Goal: Task Accomplishment & Management: Use online tool/utility

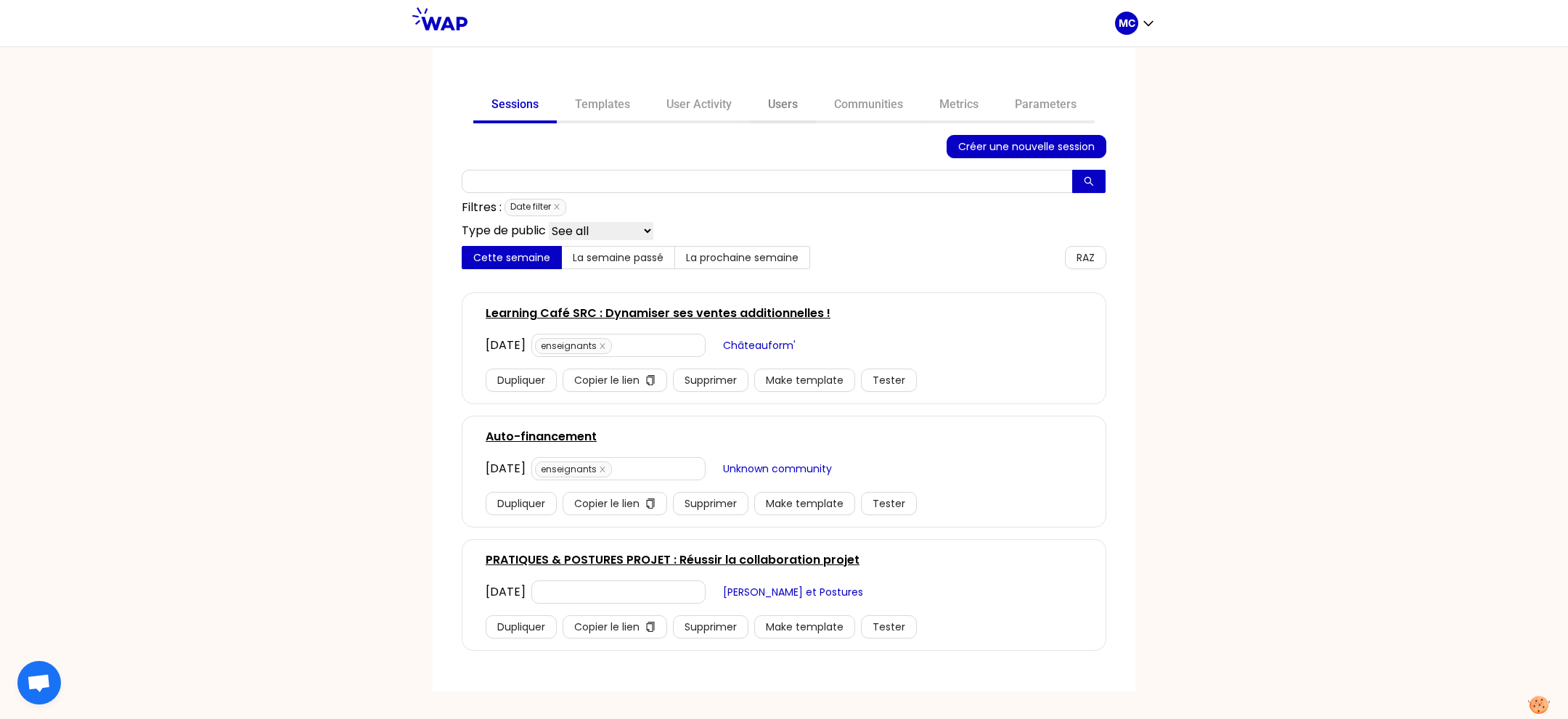
click at [783, 113] on link "Users" at bounding box center [783, 106] width 66 height 35
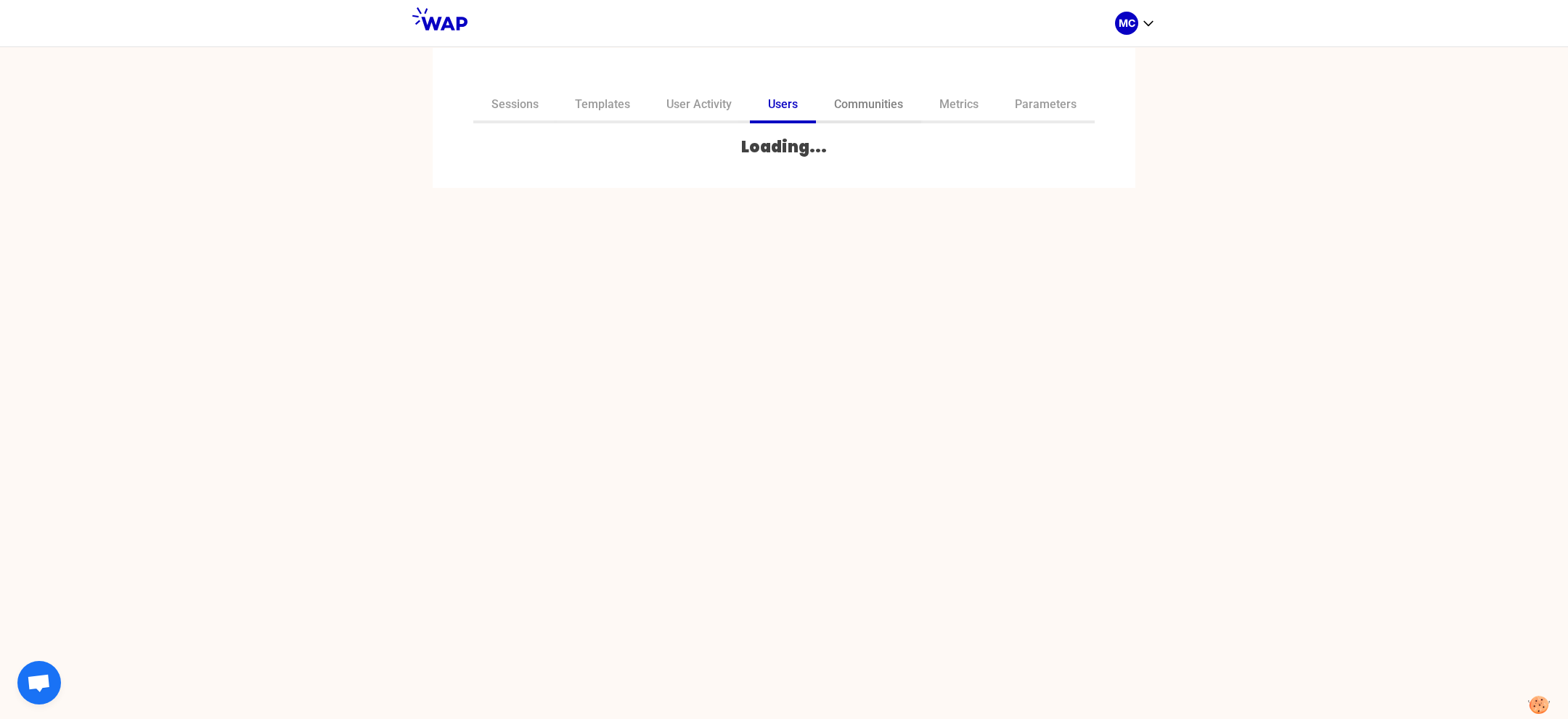
click at [846, 113] on link "Communities" at bounding box center [868, 106] width 105 height 35
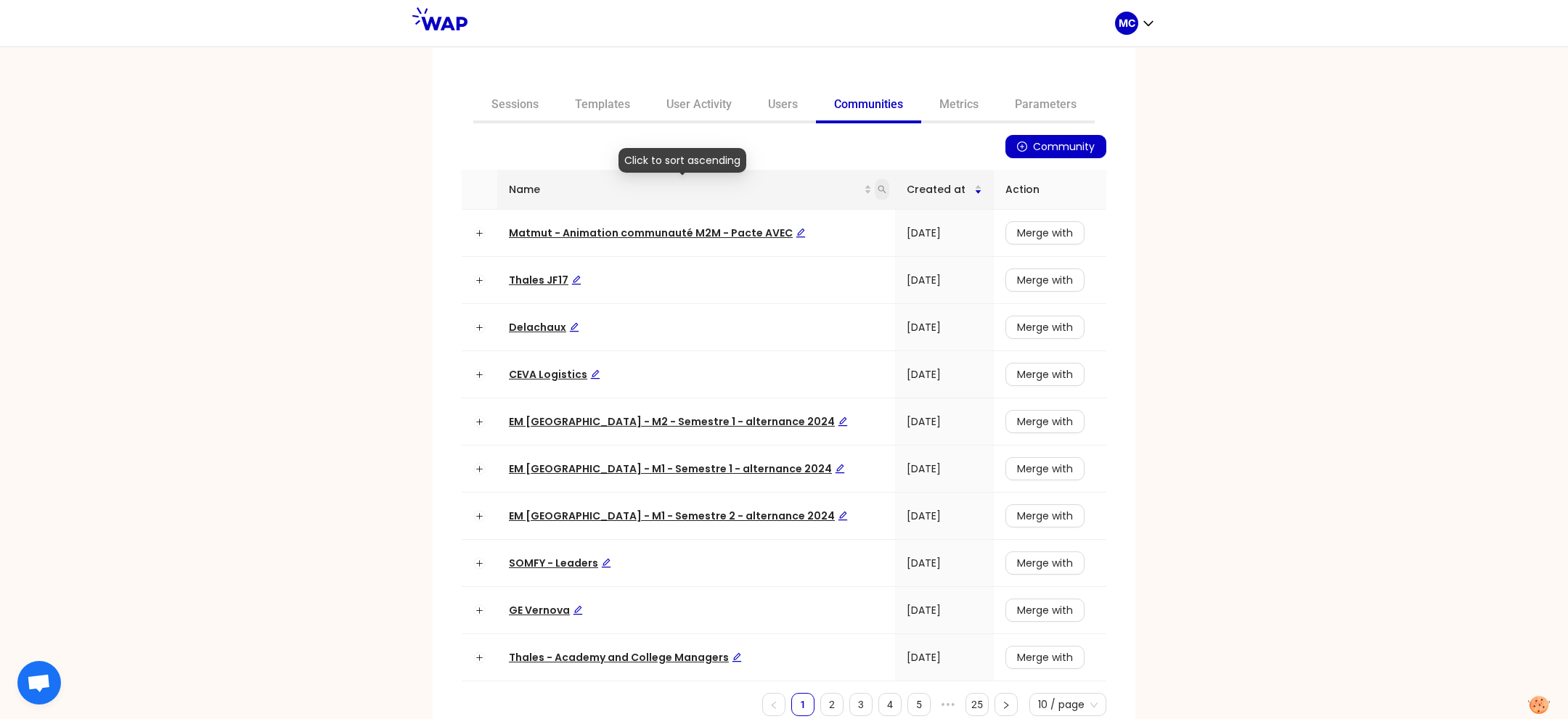
click at [878, 186] on icon "search" at bounding box center [882, 189] width 9 height 9
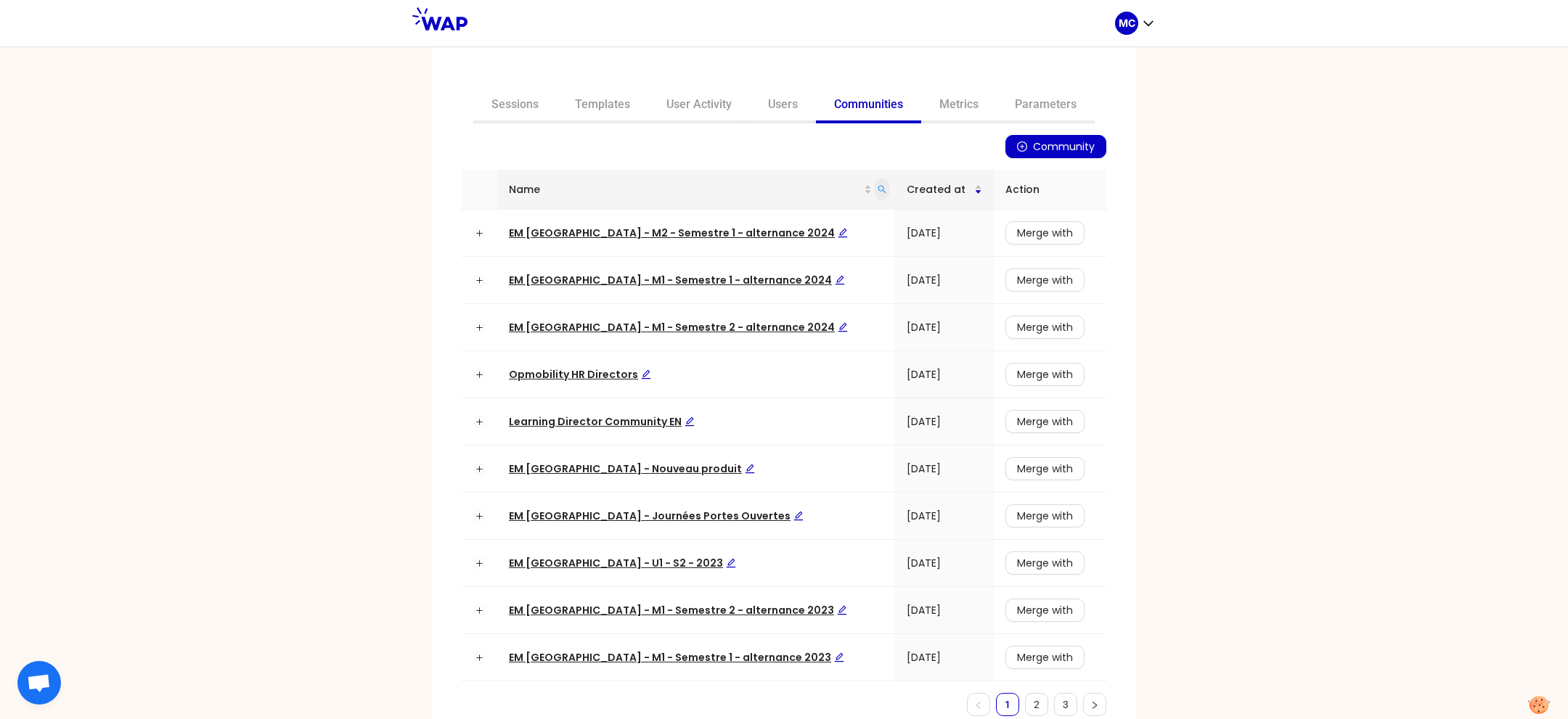
click at [875, 188] on span at bounding box center [882, 189] width 15 height 22
type input "dir"
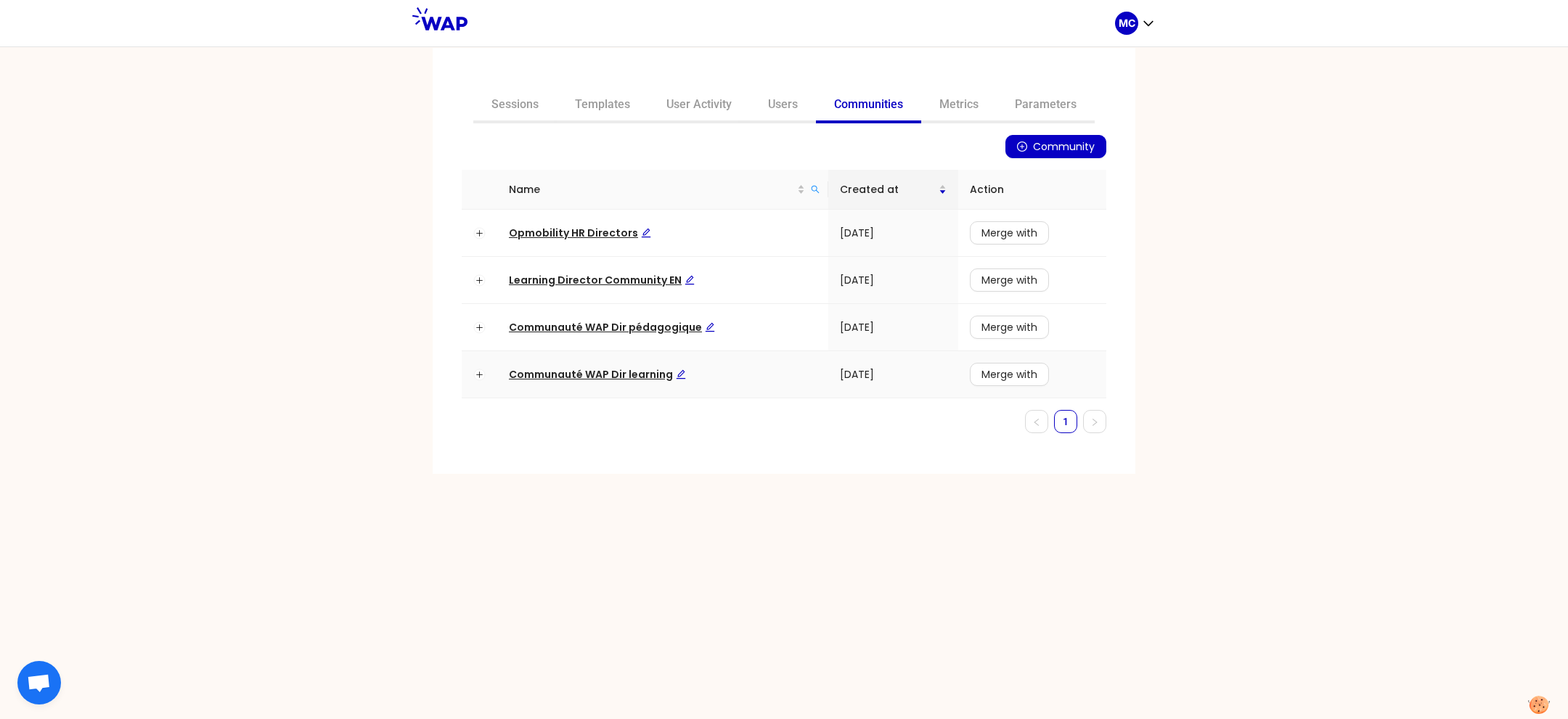
click at [584, 388] on td "Communauté WAP Dir learning" at bounding box center [663, 374] width 331 height 47
click at [594, 382] on td "Communauté WAP Dir learning" at bounding box center [663, 374] width 331 height 47
click at [605, 379] on span "Communauté WAP Dir learning" at bounding box center [597, 374] width 177 height 15
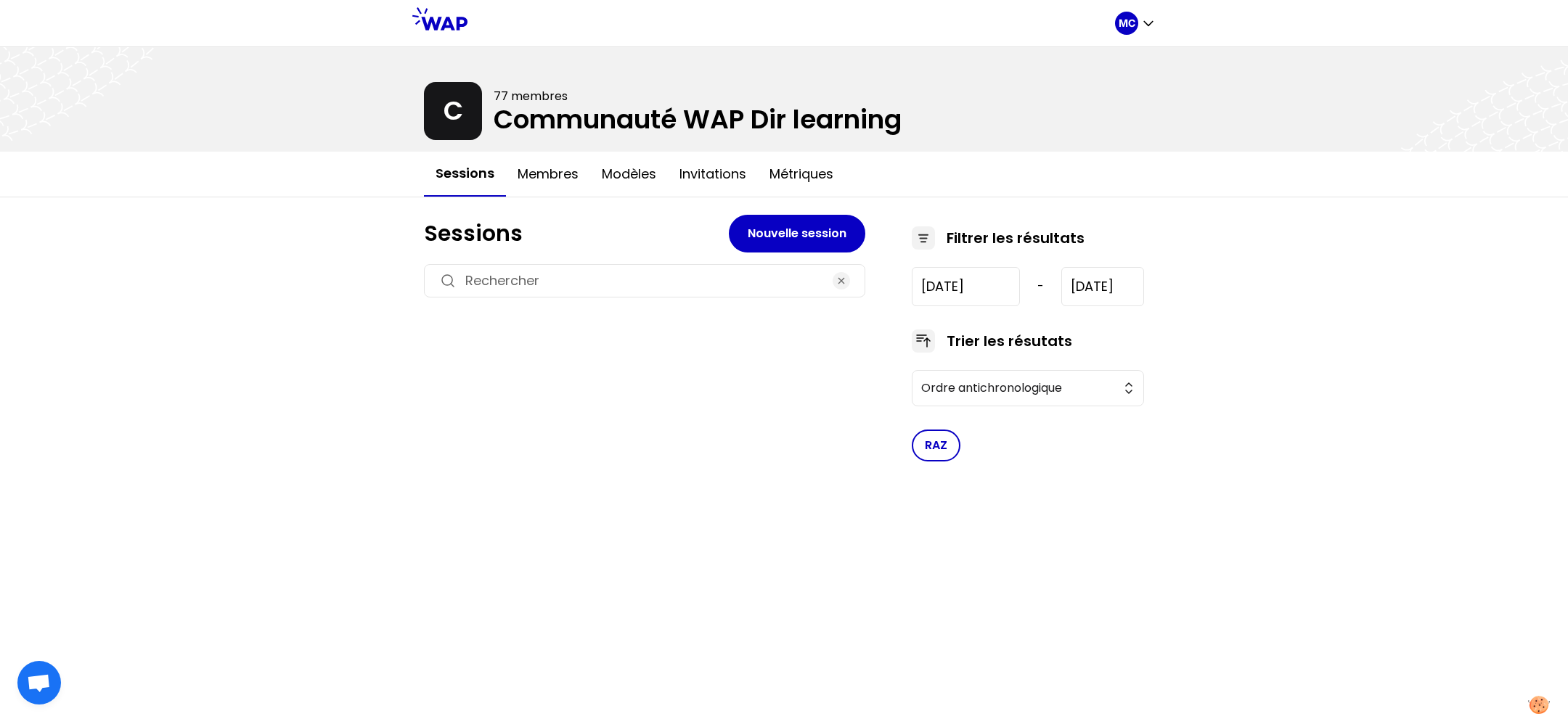
type input "[DATE]"
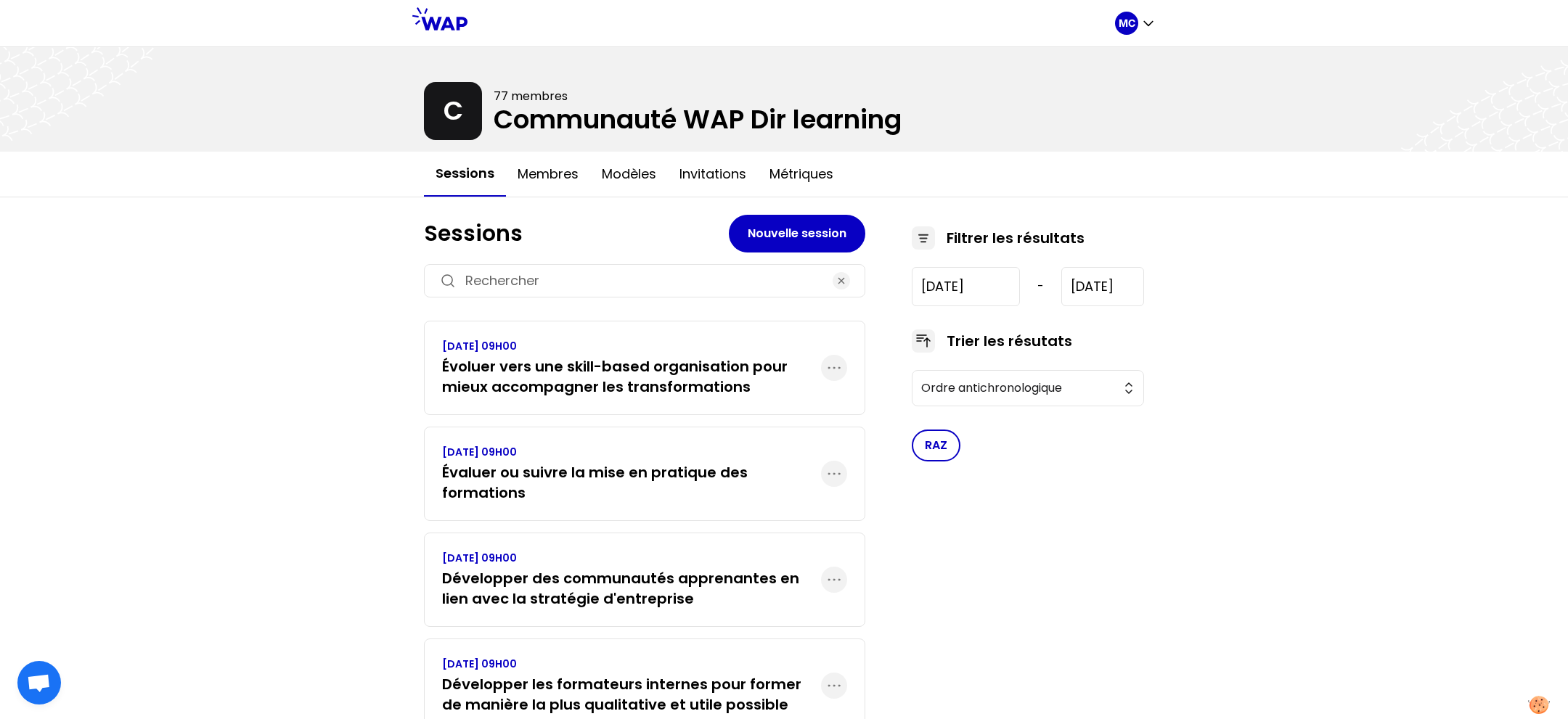
click at [602, 467] on h3 "Évaluer ou suivre la mise en pratique des formations" at bounding box center [632, 482] width 379 height 41
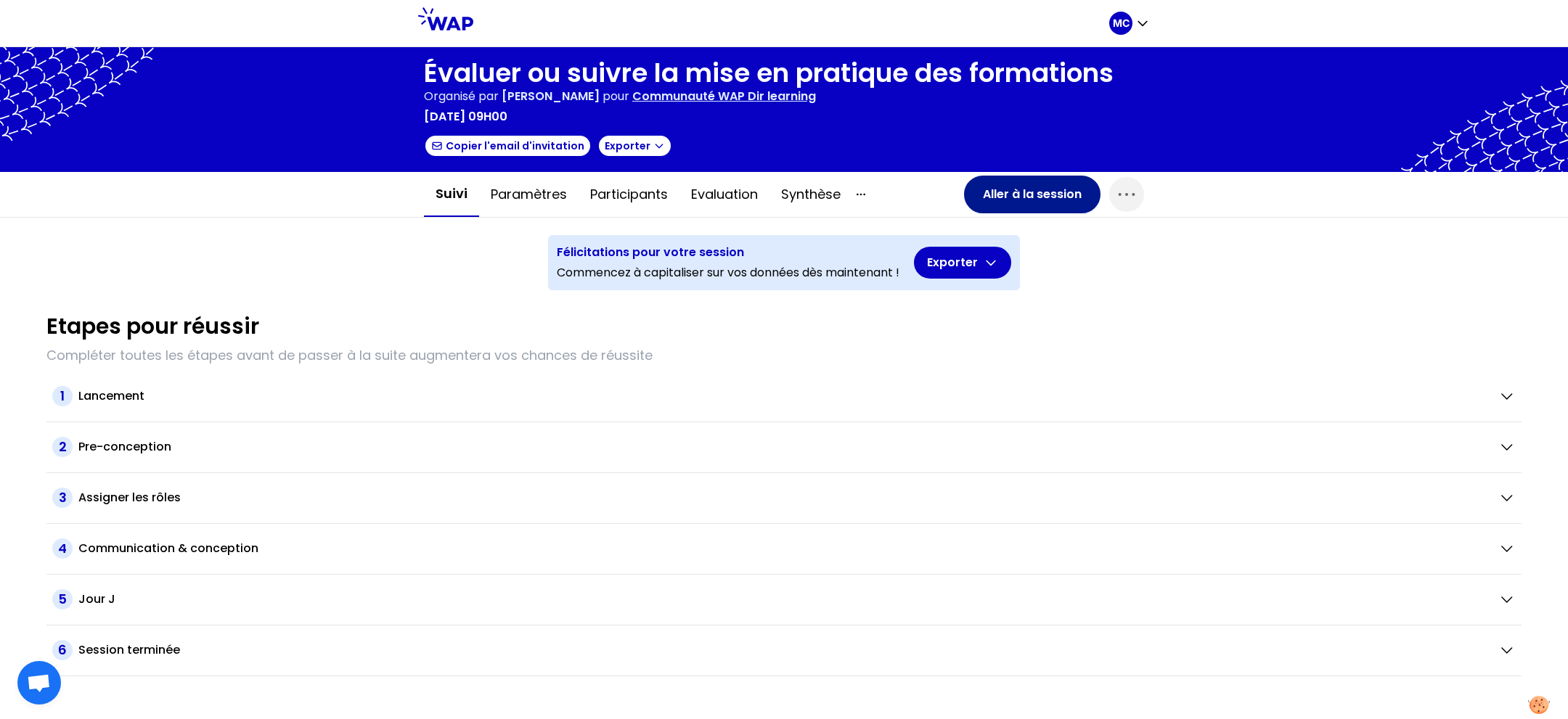
click at [986, 186] on button "Aller à la session" at bounding box center [1032, 194] width 136 height 38
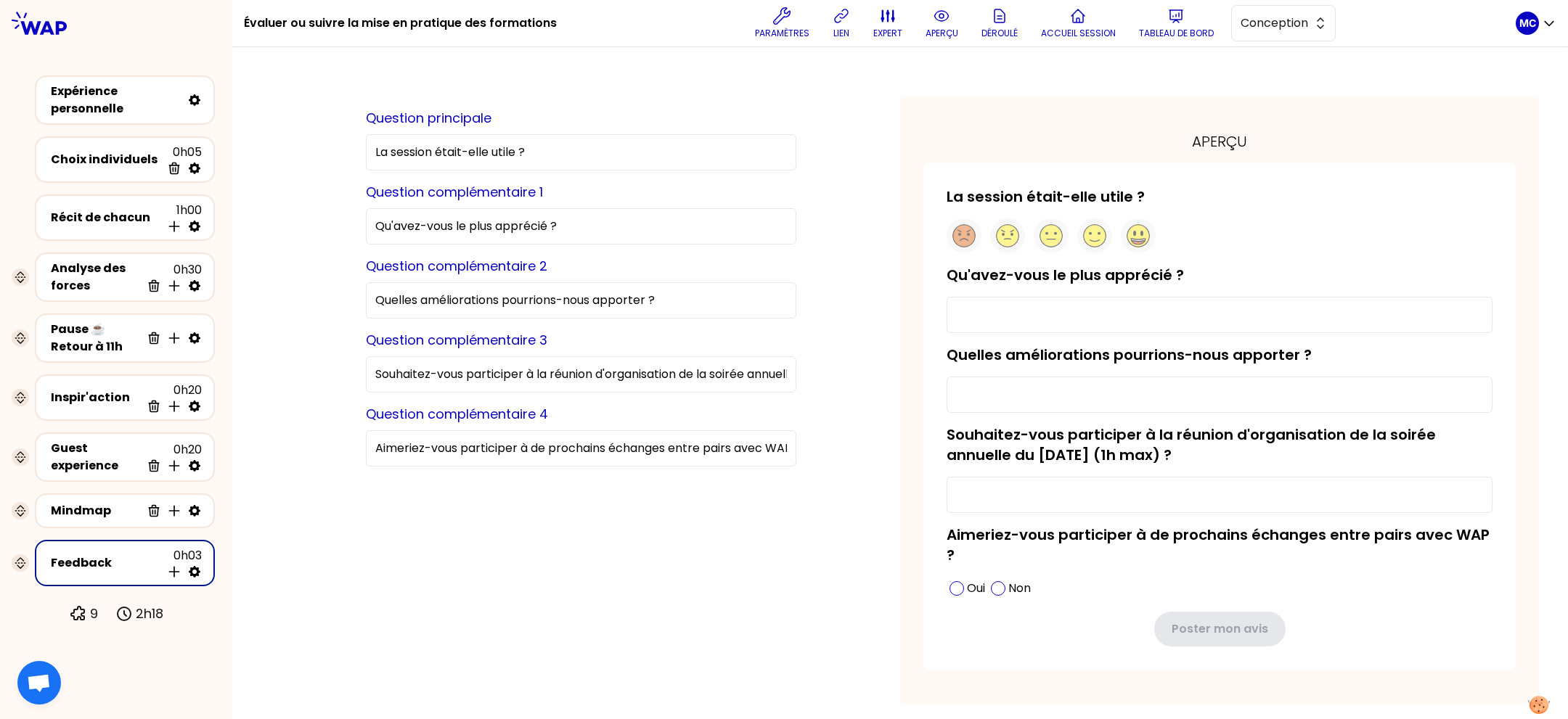
click at [105, 427] on div "Guest experience 0h20 Supprimer Insérer une activité en dessous" at bounding box center [125, 457] width 192 height 61
click at [107, 403] on div "Inspir'action 0h20 Supprimer Insérer une activité en dessous" at bounding box center [125, 398] width 154 height 32
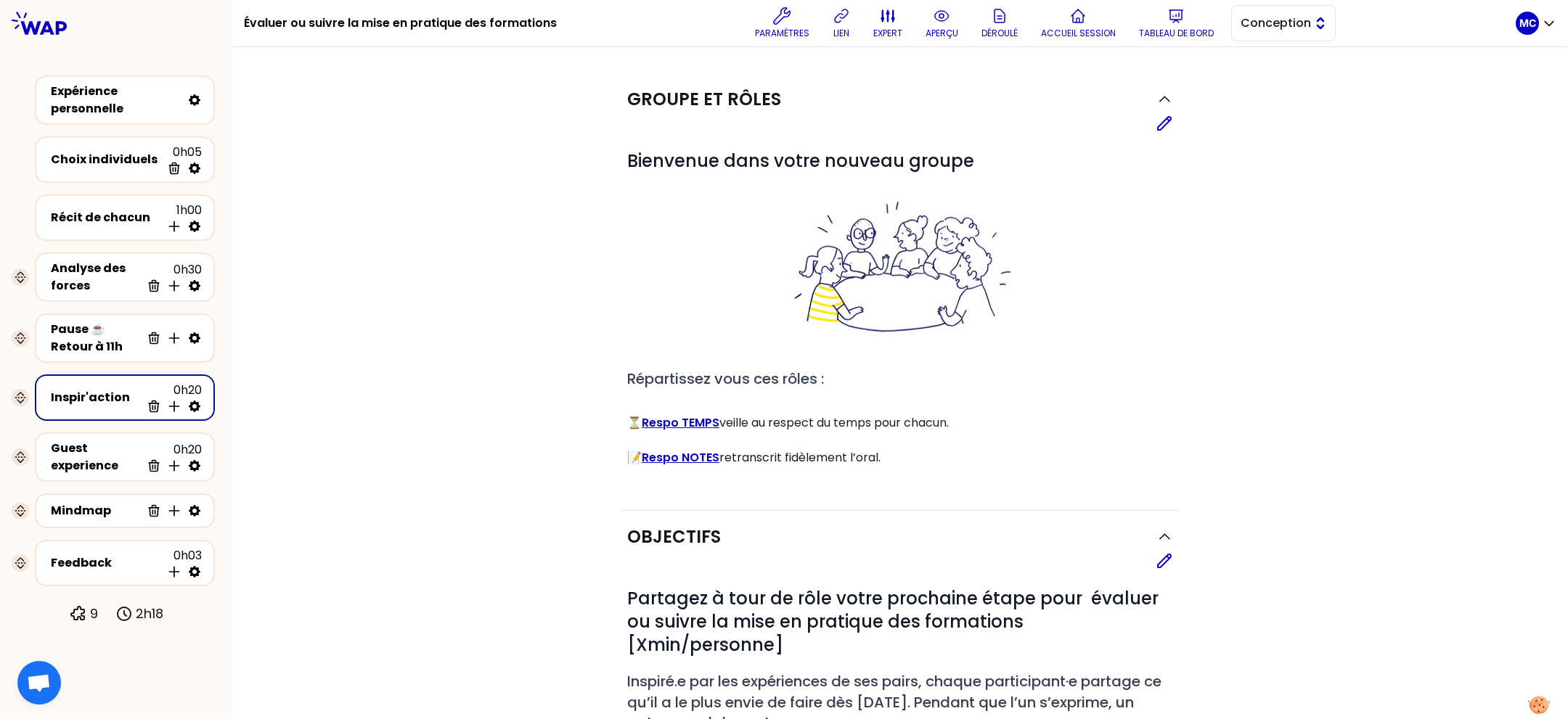
click at [1290, 28] on span "Conception" at bounding box center [1273, 23] width 65 height 17
click at [1261, 91] on span "Facilitation" at bounding box center [1292, 83] width 62 height 17
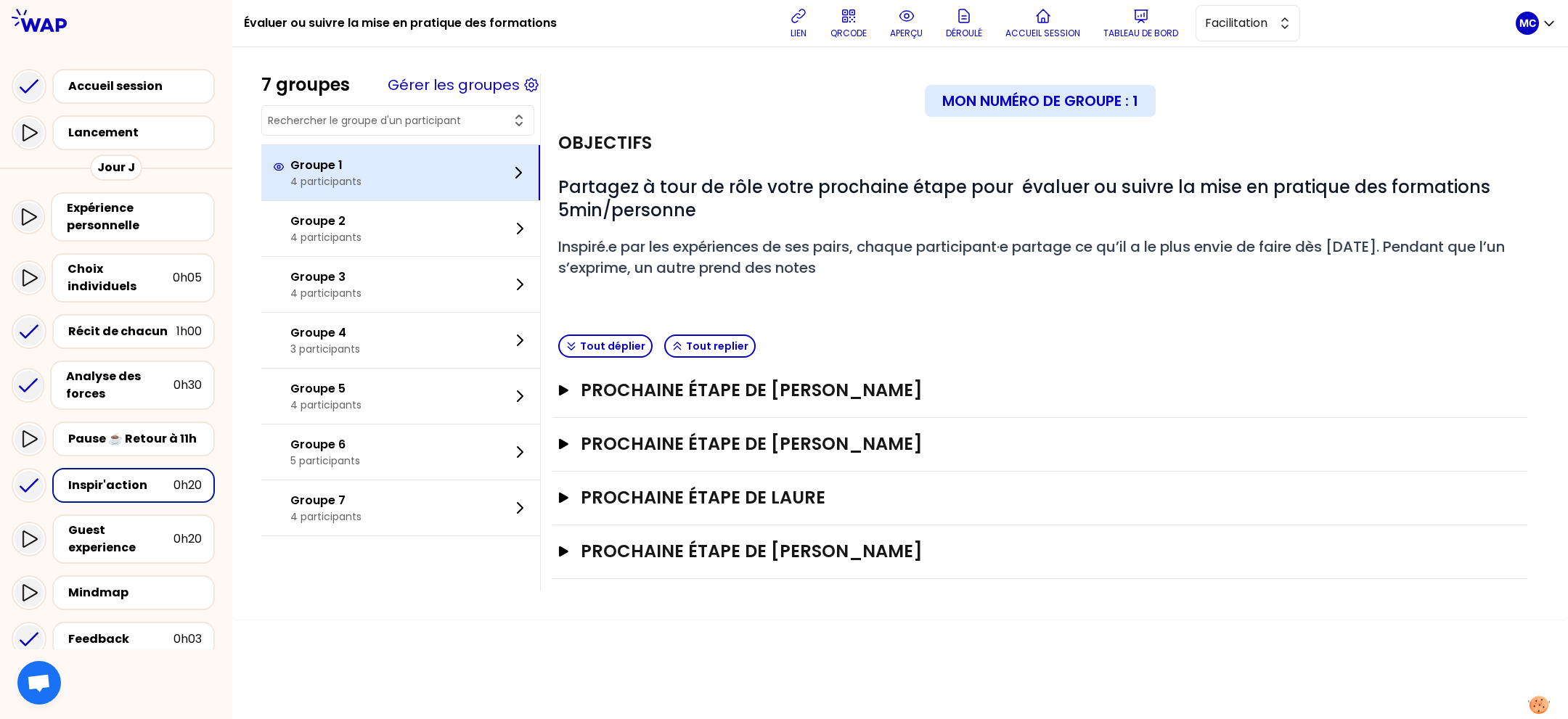
click at [436, 176] on div "Groupe 1 4 participants" at bounding box center [401, 173] width 279 height 55
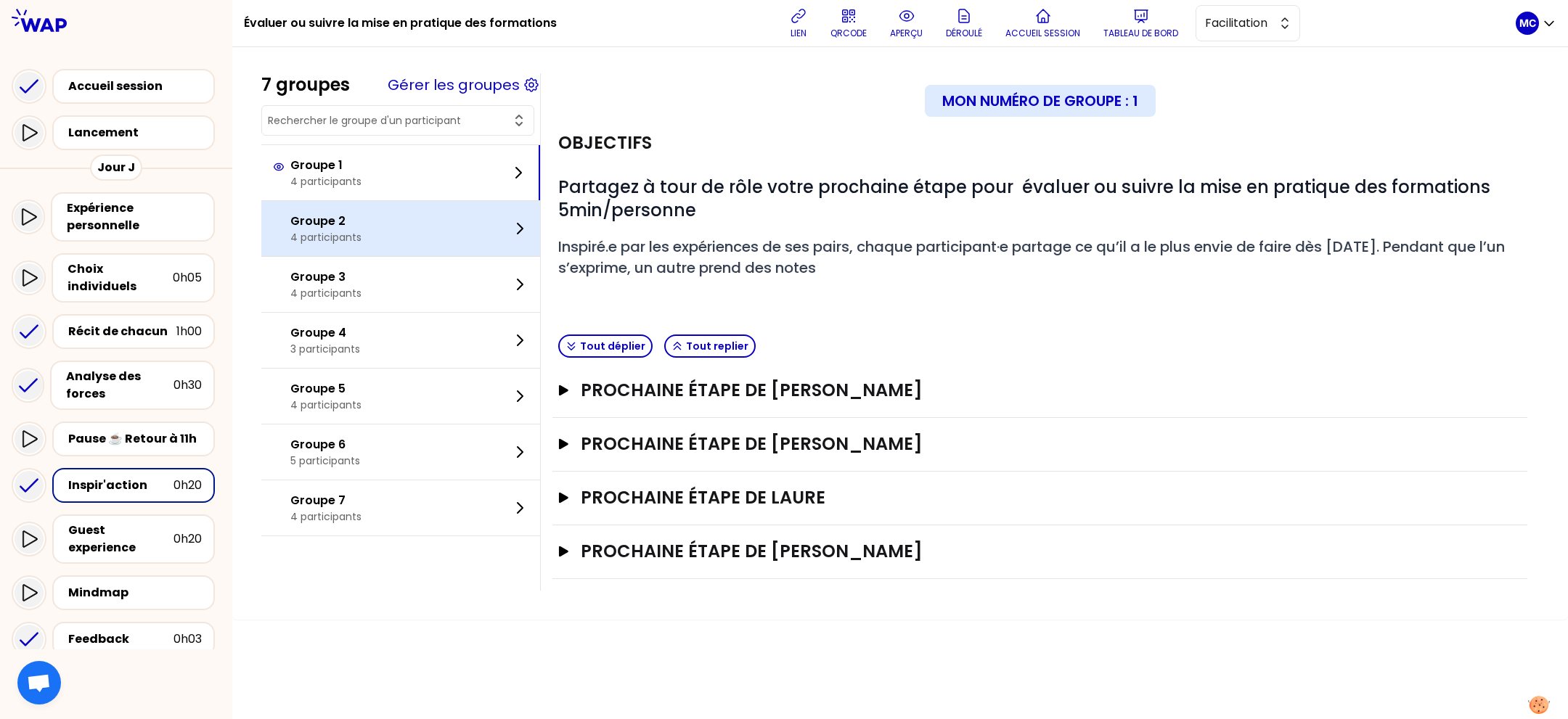
click at [417, 222] on div "Groupe 2 4 participants" at bounding box center [401, 229] width 279 height 55
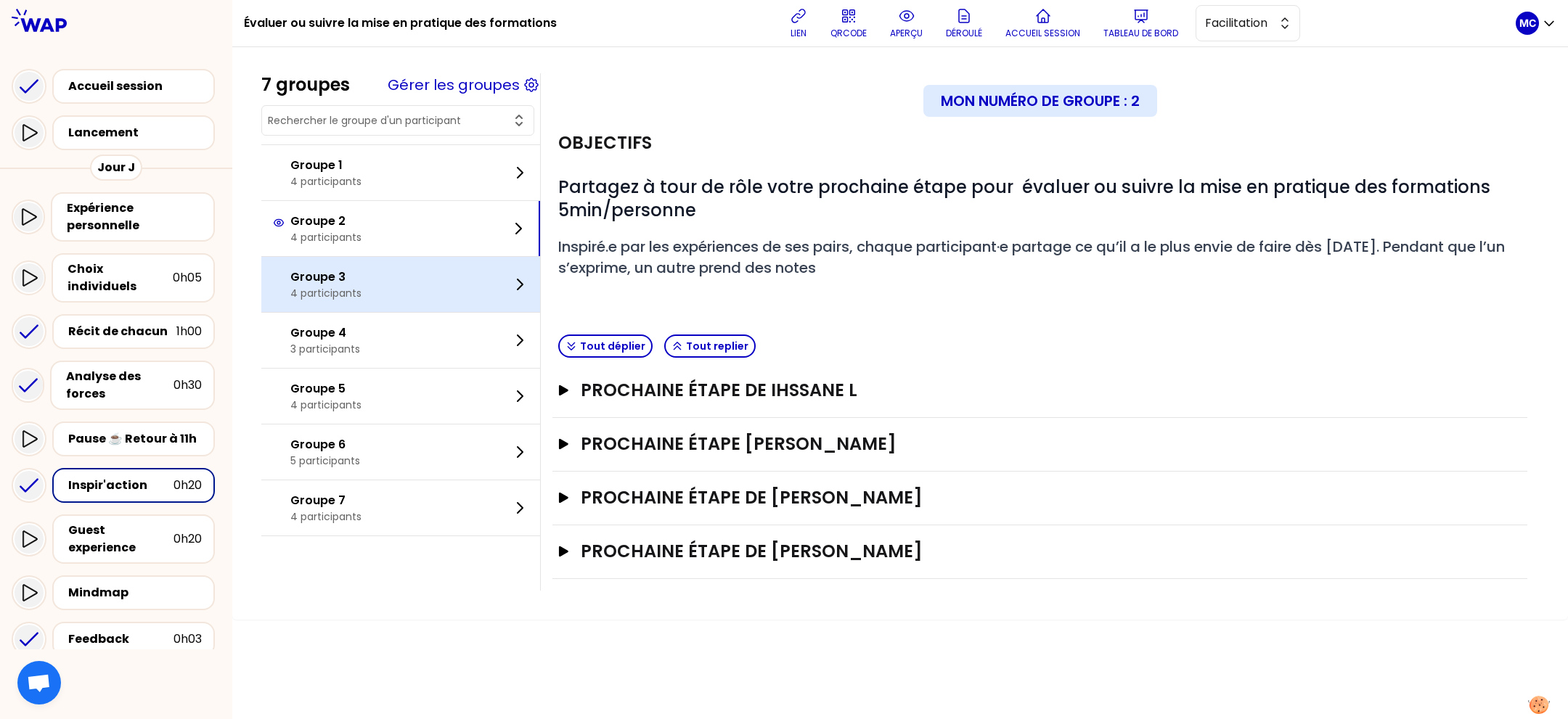
click at [398, 289] on div "Groupe 3 4 participants" at bounding box center [401, 284] width 279 height 55
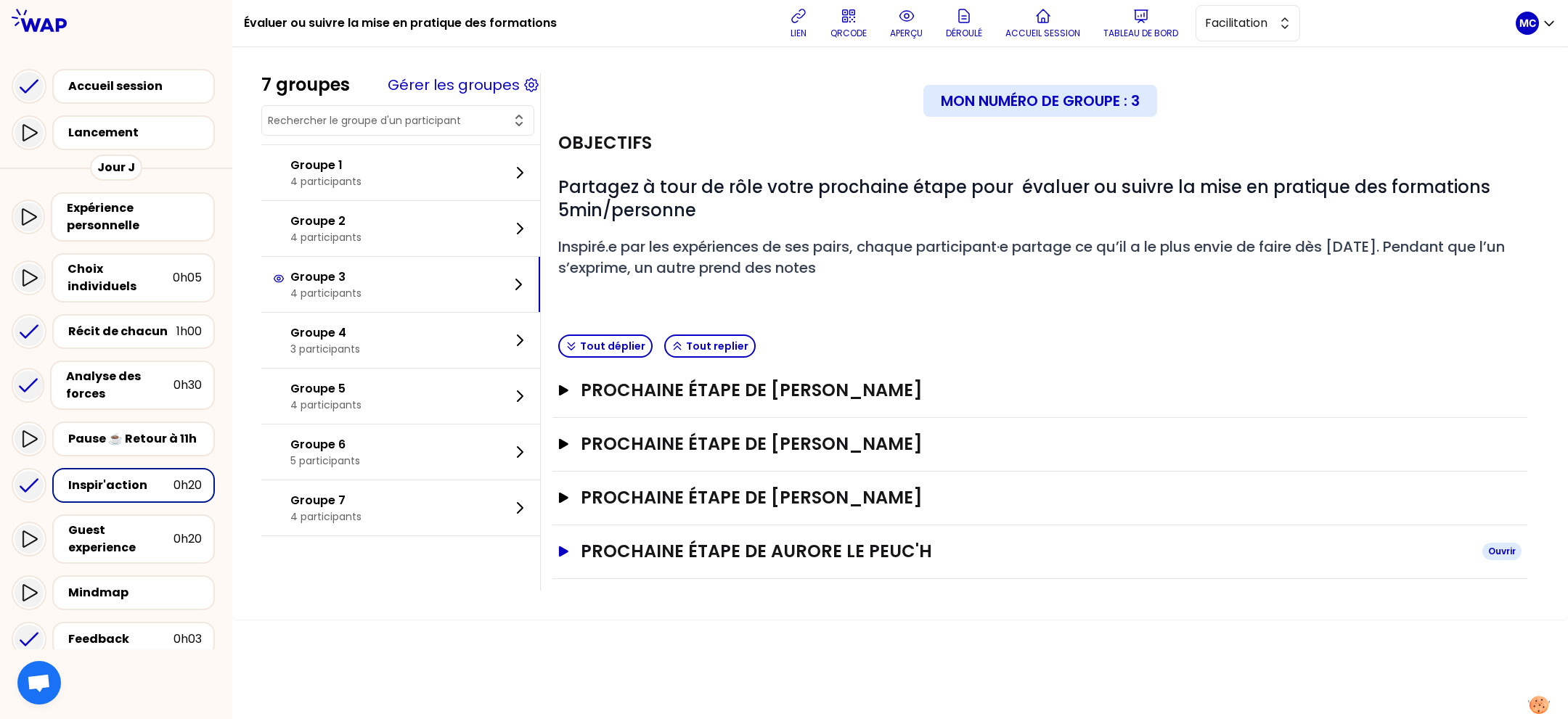
click at [727, 543] on h3 "Prochaine étape de Aurore Le Peuc'h" at bounding box center [1026, 551] width 890 height 23
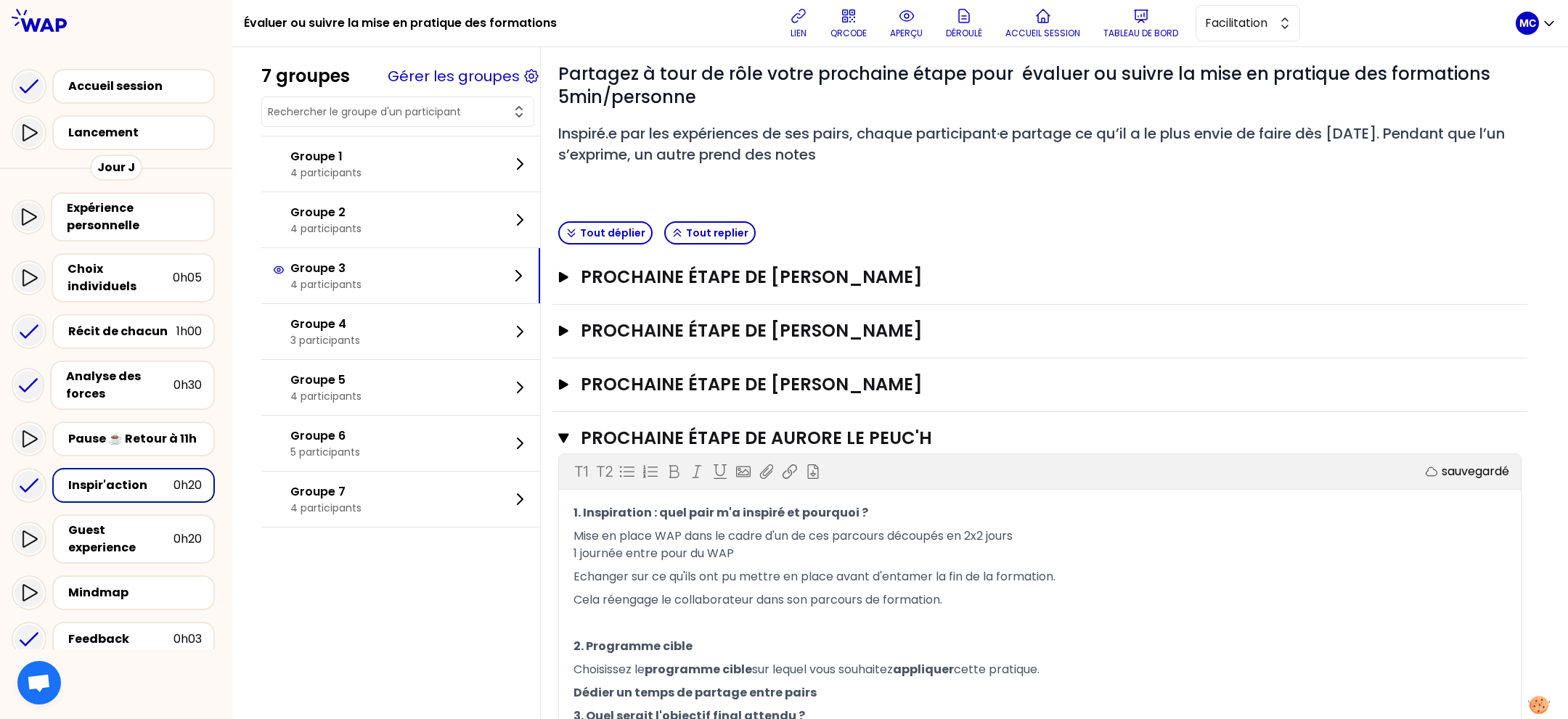
scroll to position [266, 0]
